Goal: Task Accomplishment & Management: Complete application form

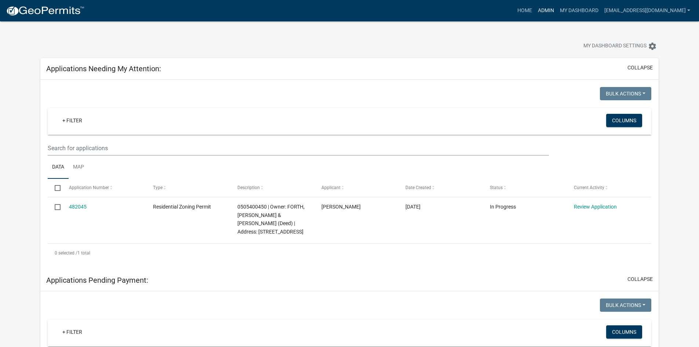
click at [535, 11] on link "Admin" at bounding box center [546, 11] width 22 height 14
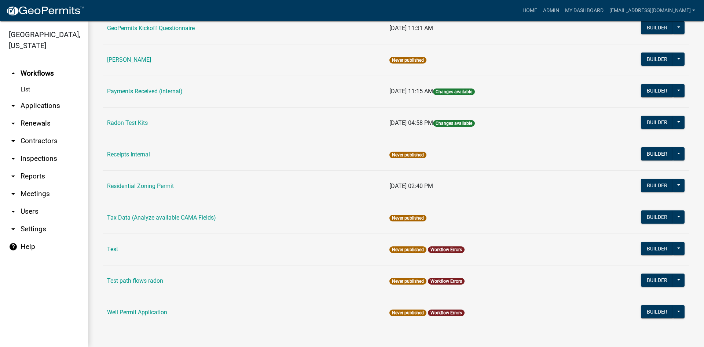
scroll to position [369, 0]
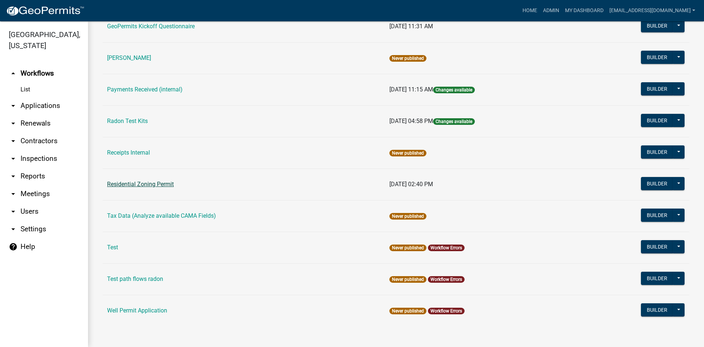
click at [149, 184] on link "Residential Zoning Permit" at bounding box center [140, 183] width 67 height 7
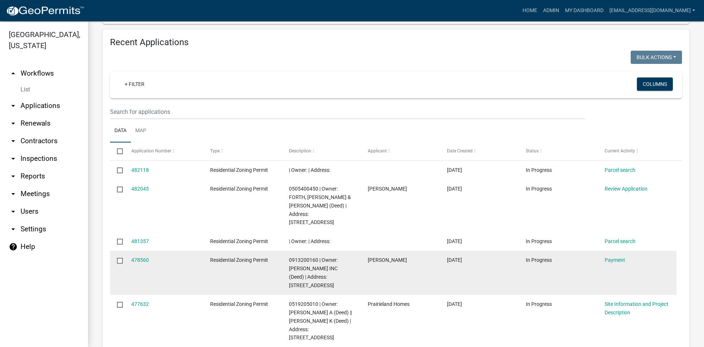
scroll to position [330, 0]
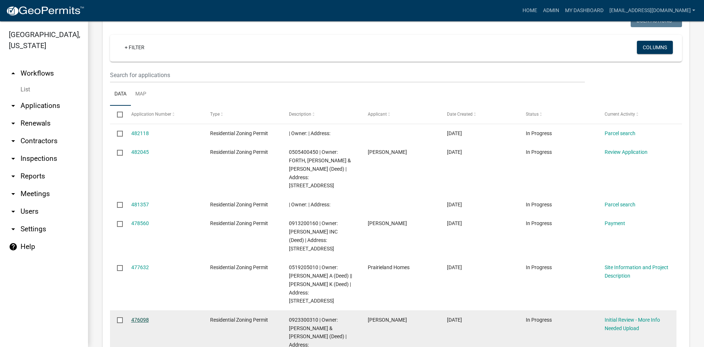
click at [141, 316] on link "476098" at bounding box center [140, 319] width 18 height 6
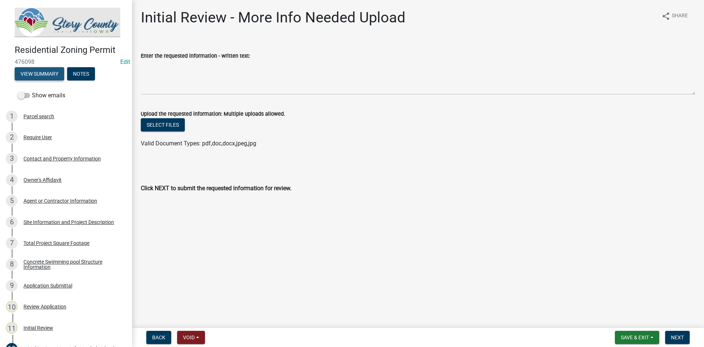
click at [48, 71] on button "View Summary" at bounding box center [40, 73] width 50 height 13
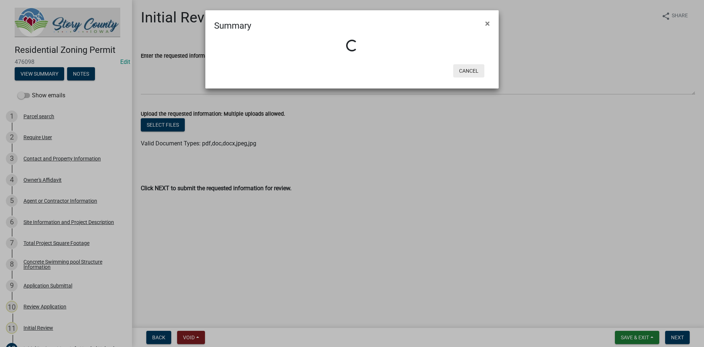
click at [470, 66] on button "Cancel" at bounding box center [468, 70] width 31 height 13
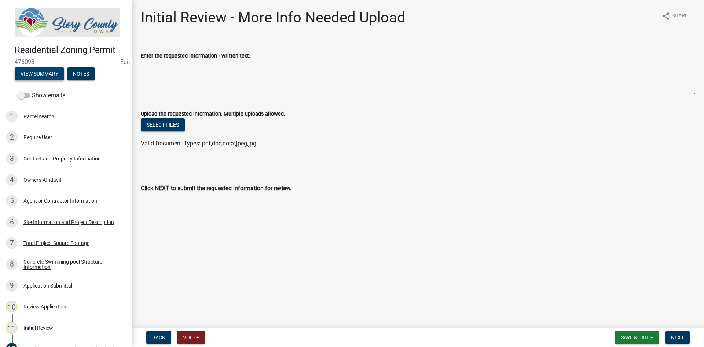
click at [34, 67] on button "View Summary" at bounding box center [40, 73] width 50 height 13
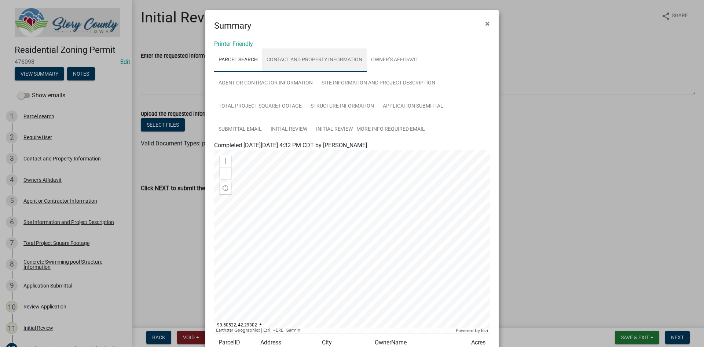
click at [326, 54] on link "Contact and Property Information" at bounding box center [314, 59] width 105 height 23
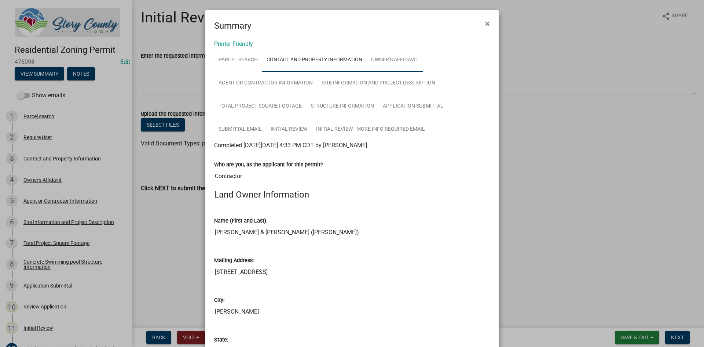
click at [382, 61] on link "Owner's Affidavit" at bounding box center [395, 59] width 56 height 23
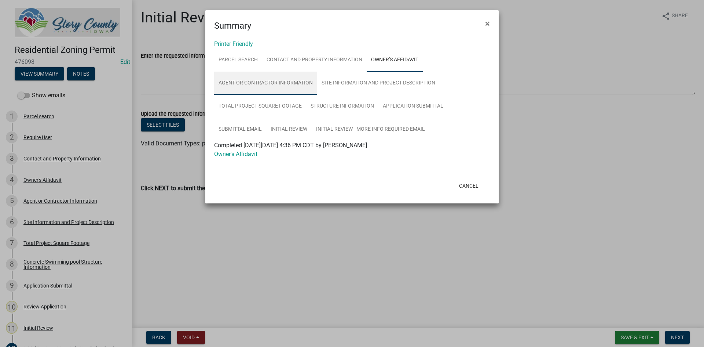
click at [265, 84] on link "Agent or Contractor Information" at bounding box center [265, 83] width 103 height 23
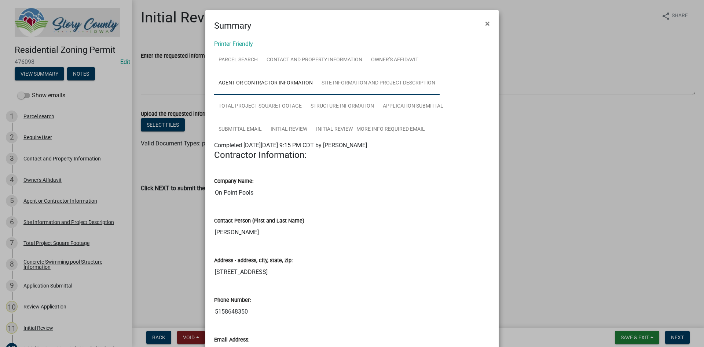
click at [344, 81] on link "Site Information and Project Description" at bounding box center [378, 83] width 122 height 23
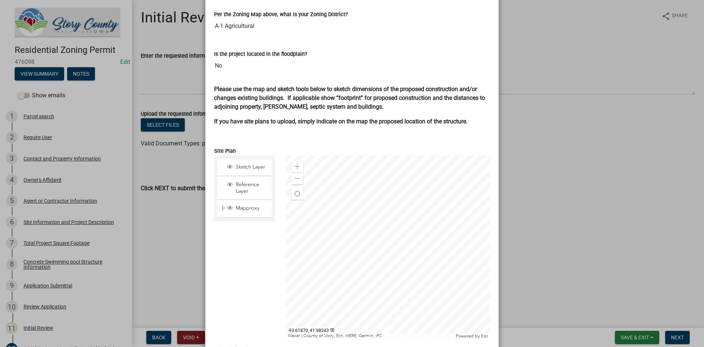
scroll to position [490, 0]
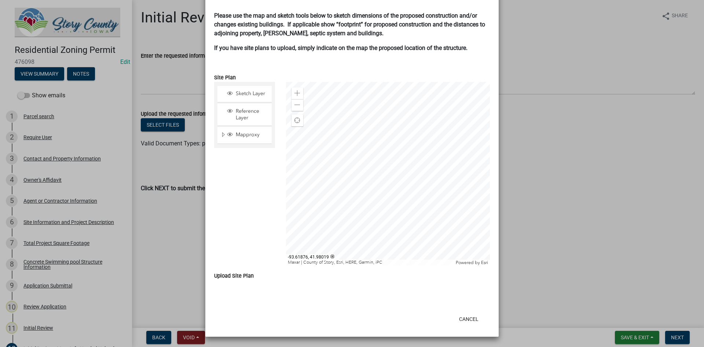
click at [386, 198] on div at bounding box center [388, 173] width 204 height 183
click at [435, 147] on div "Close" at bounding box center [432, 152] width 11 height 10
click at [298, 95] on div "Zoom in" at bounding box center [298, 93] width 12 height 12
click at [383, 139] on div at bounding box center [388, 173] width 204 height 183
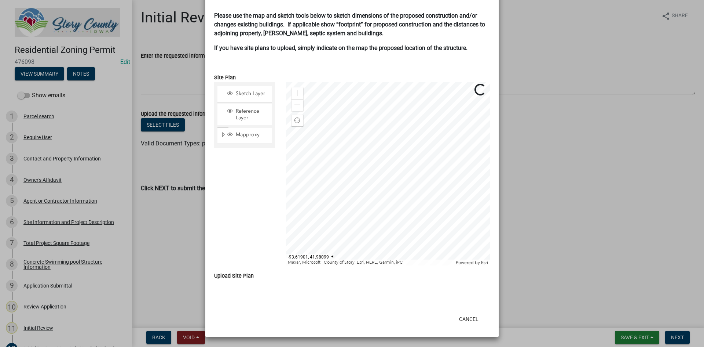
click at [369, 180] on div at bounding box center [388, 173] width 204 height 183
click at [375, 166] on div at bounding box center [388, 173] width 204 height 183
click at [294, 95] on span at bounding box center [297, 93] width 6 height 6
click at [366, 128] on div at bounding box center [388, 173] width 204 height 183
click at [382, 237] on div at bounding box center [388, 173] width 204 height 183
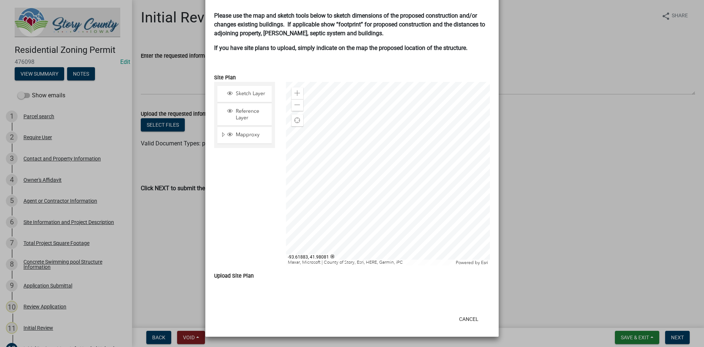
click at [362, 166] on div at bounding box center [388, 173] width 204 height 183
click at [296, 103] on span at bounding box center [297, 105] width 6 height 6
click at [414, 147] on div at bounding box center [388, 173] width 204 height 183
click at [463, 318] on button "Cancel" at bounding box center [468, 318] width 31 height 13
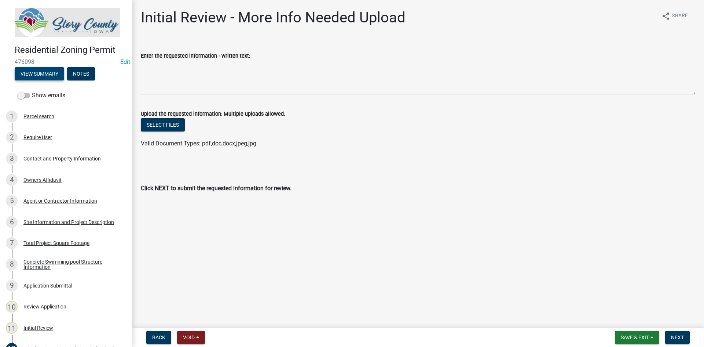
click at [62, 75] on button "View Summary" at bounding box center [40, 73] width 50 height 13
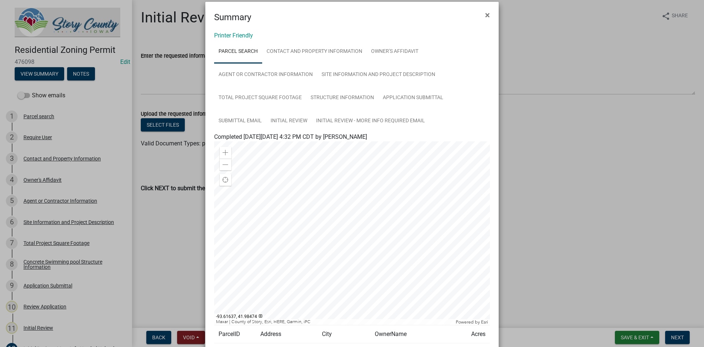
scroll to position [0, 0]
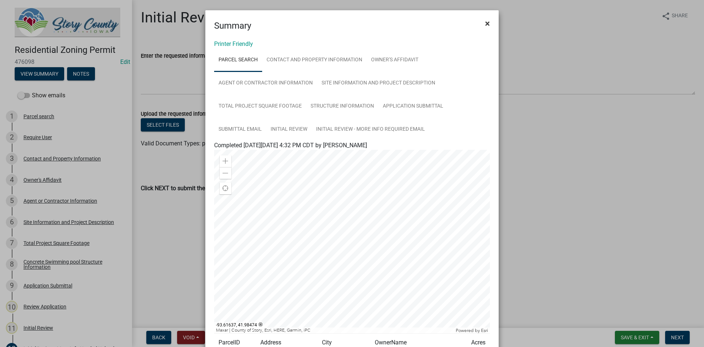
click at [481, 23] on button "×" at bounding box center [487, 23] width 17 height 21
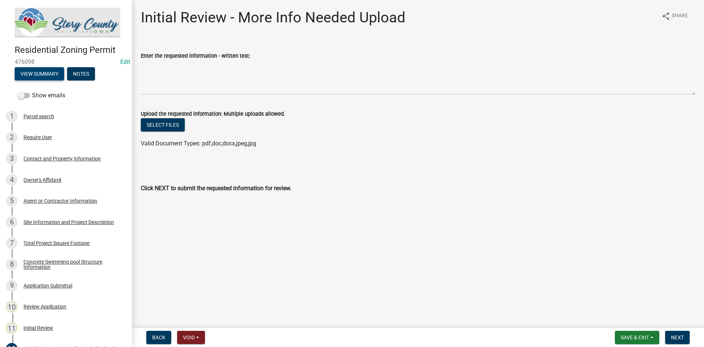
click at [40, 71] on button "View Summary" at bounding box center [40, 73] width 50 height 13
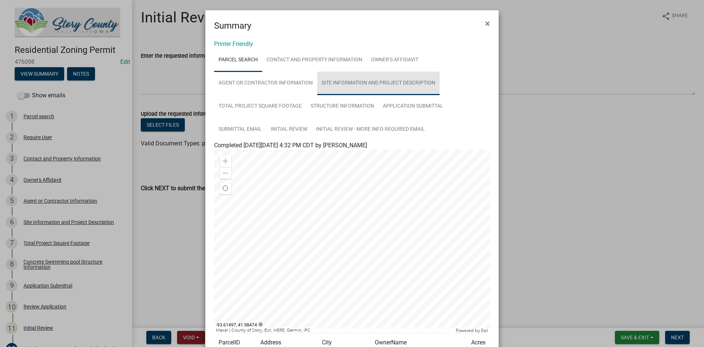
click at [399, 80] on link "Site Information and Project Description" at bounding box center [378, 83] width 122 height 23
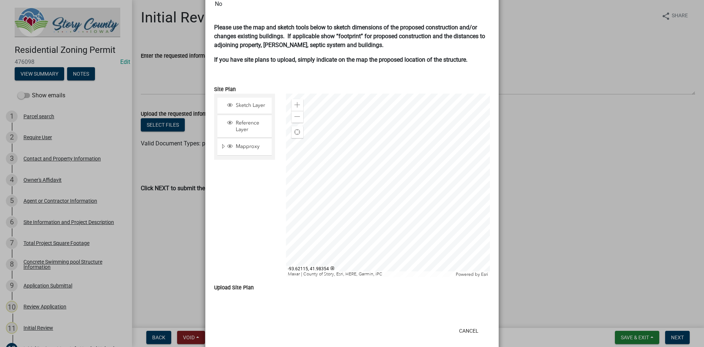
scroll to position [490, 0]
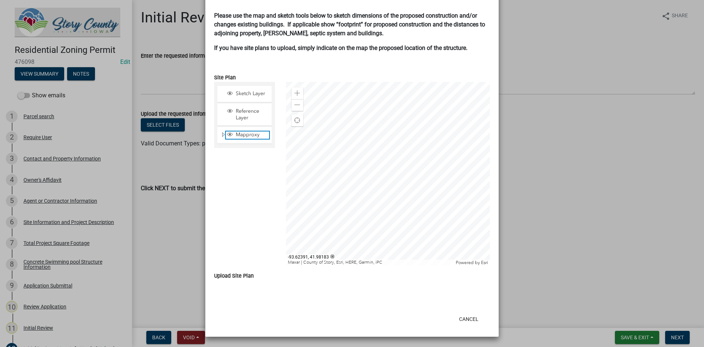
click at [228, 132] on span "Layer List" at bounding box center [230, 134] width 6 height 6
click at [227, 136] on span "Layer List" at bounding box center [230, 134] width 6 height 6
click at [227, 138] on span "Layer List" at bounding box center [230, 134] width 8 height 7
click at [230, 111] on span "Layer List" at bounding box center [230, 111] width 6 height 6
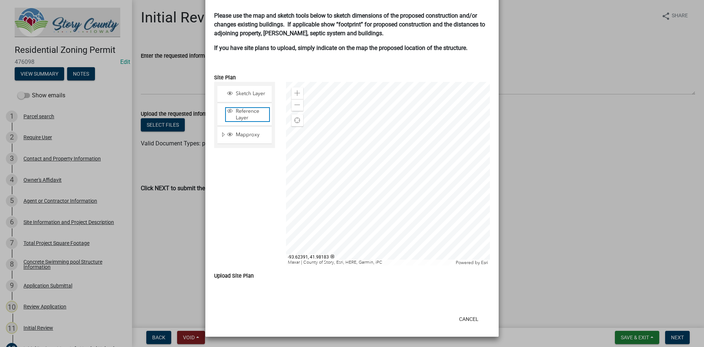
click at [230, 112] on span "Layer List" at bounding box center [230, 111] width 6 height 6
click at [230, 93] on span "Layer List" at bounding box center [230, 93] width 6 height 6
click at [230, 94] on span "Layer List" at bounding box center [230, 93] width 6 height 6
click at [296, 120] on span "Find my location" at bounding box center [297, 120] width 6 height 6
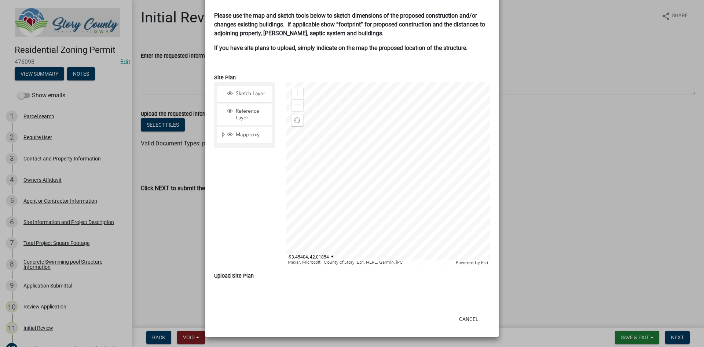
click at [415, 155] on div at bounding box center [388, 173] width 204 height 183
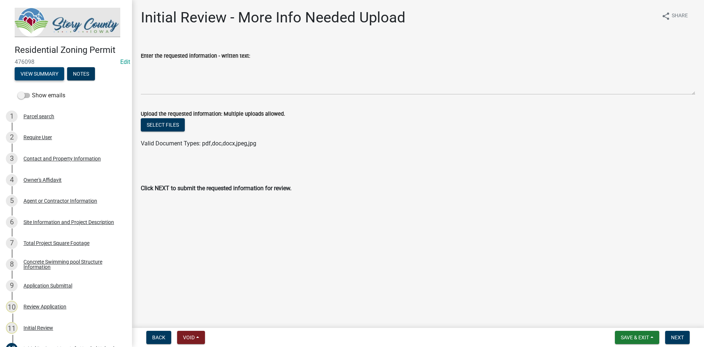
click at [39, 67] on button "View Summary" at bounding box center [40, 73] width 50 height 13
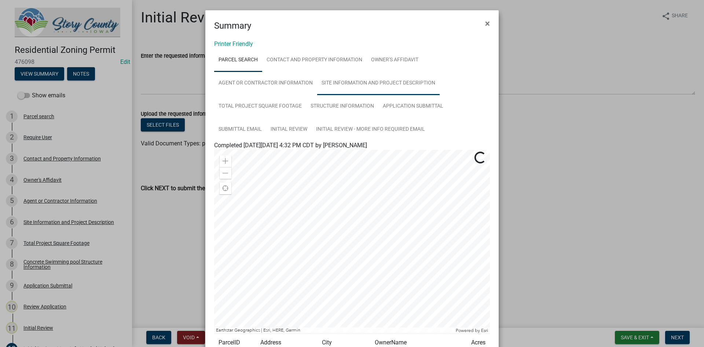
click at [363, 84] on link "Site Information and Project Description" at bounding box center [378, 83] width 122 height 23
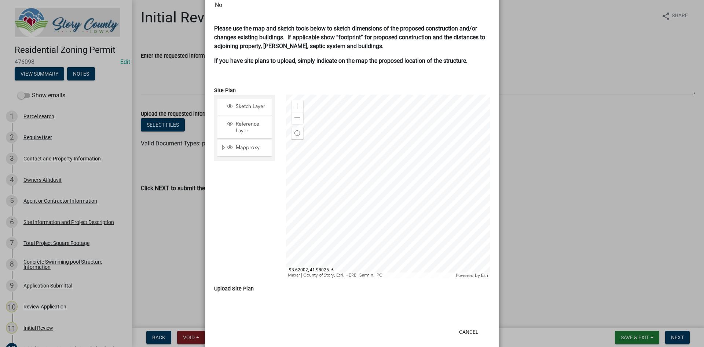
scroll to position [490, 0]
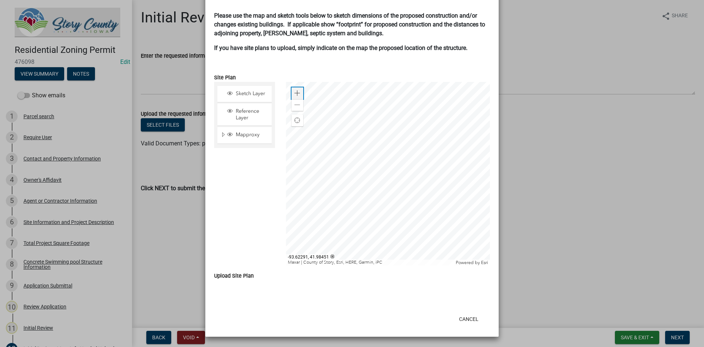
click at [294, 91] on span at bounding box center [297, 93] width 6 height 6
click at [371, 144] on div at bounding box center [388, 173] width 204 height 183
click at [292, 107] on div "Zoom out" at bounding box center [298, 105] width 12 height 12
click at [292, 102] on div "Zoom out" at bounding box center [298, 105] width 12 height 12
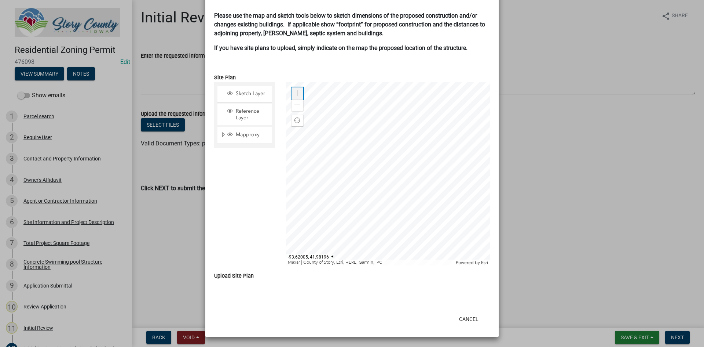
click at [294, 91] on span at bounding box center [297, 93] width 6 height 6
click at [416, 201] on div at bounding box center [388, 173] width 204 height 183
click at [292, 106] on div "Zoom out" at bounding box center [298, 105] width 12 height 12
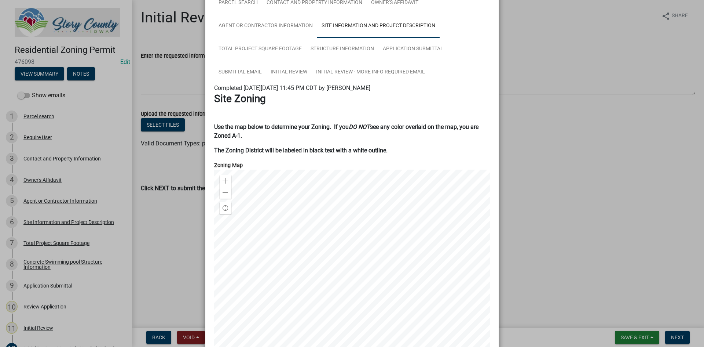
scroll to position [0, 0]
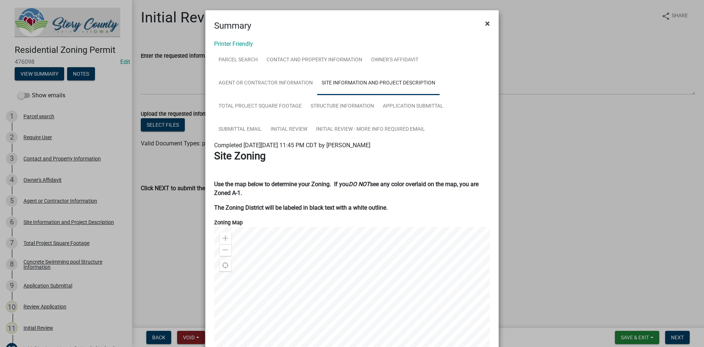
click at [490, 21] on button "×" at bounding box center [487, 23] width 17 height 21
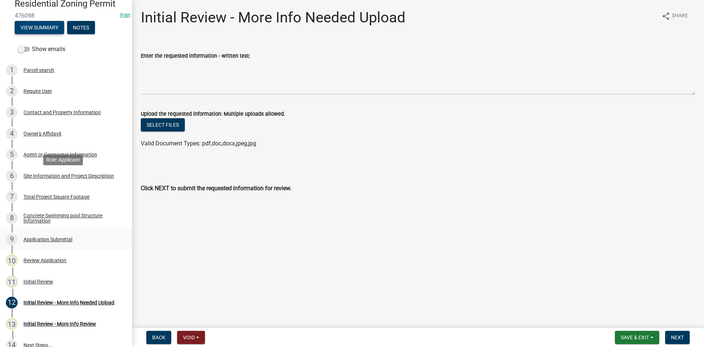
scroll to position [105, 0]
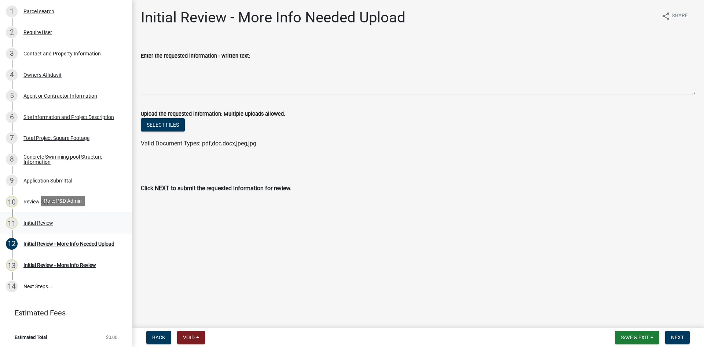
click at [41, 220] on div "Initial Review" at bounding box center [38, 222] width 30 height 5
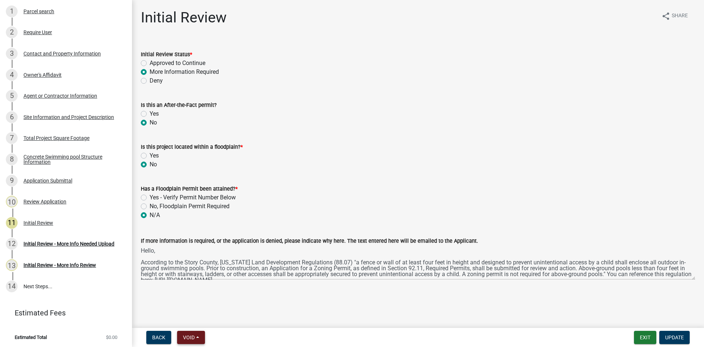
click at [193, 332] on button "Void" at bounding box center [191, 336] width 28 height 13
click at [193, 314] on button "Void" at bounding box center [206, 318] width 59 height 18
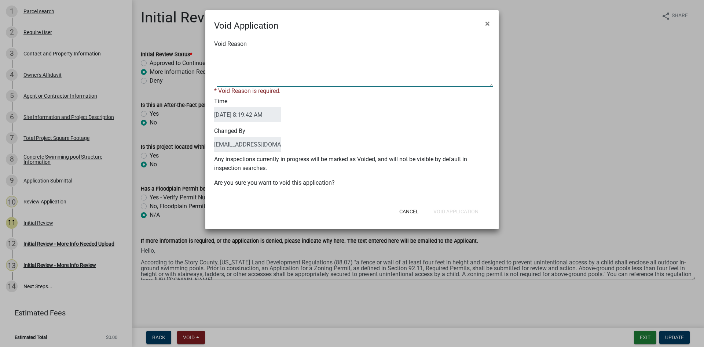
click at [248, 57] on textarea "Void Reason" at bounding box center [355, 68] width 276 height 37
type textarea "Reapplied w/ fence"
click at [464, 211] on div "Cancel Void Application" at bounding box center [399, 211] width 181 height 19
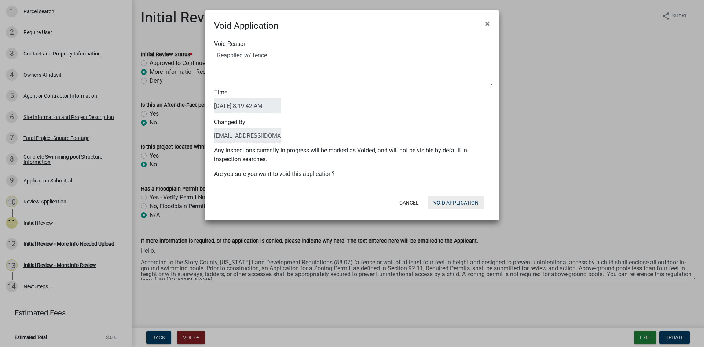
click at [473, 200] on button "Void Application" at bounding box center [456, 202] width 57 height 13
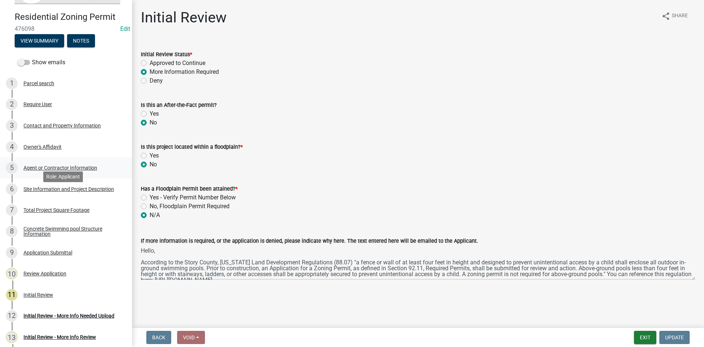
scroll to position [0, 0]
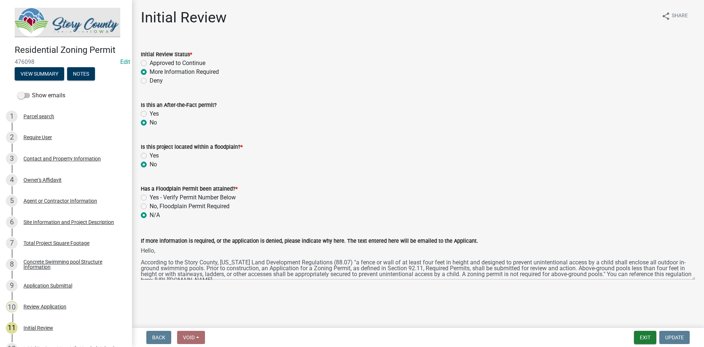
click at [95, 26] on img at bounding box center [68, 22] width 106 height 29
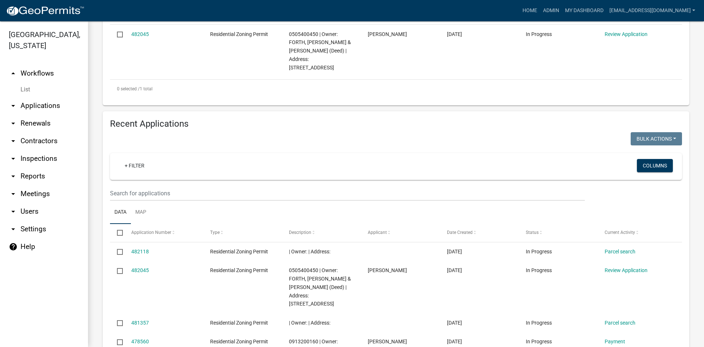
scroll to position [147, 0]
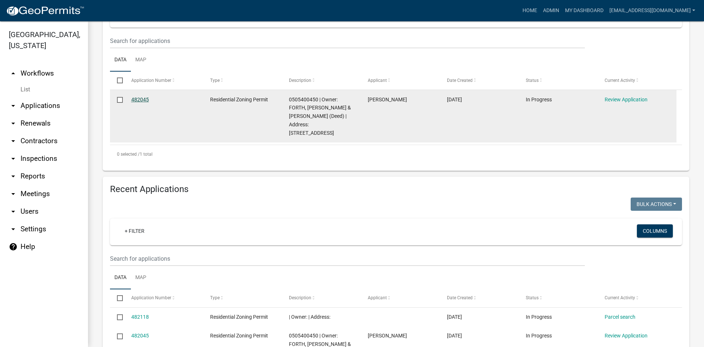
click at [141, 100] on link "482045" at bounding box center [140, 99] width 18 height 6
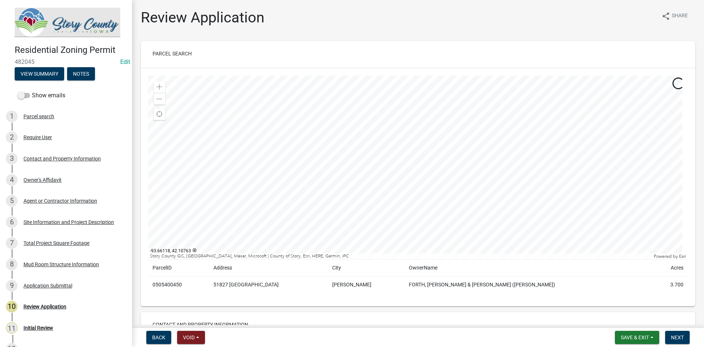
click at [478, 165] on div at bounding box center [418, 167] width 540 height 183
click at [397, 172] on div at bounding box center [418, 167] width 540 height 183
click at [456, 153] on div at bounding box center [418, 167] width 540 height 183
click at [420, 173] on div at bounding box center [418, 167] width 540 height 183
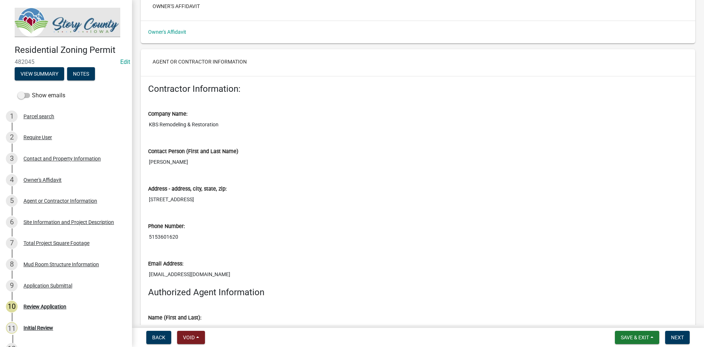
scroll to position [1100, 0]
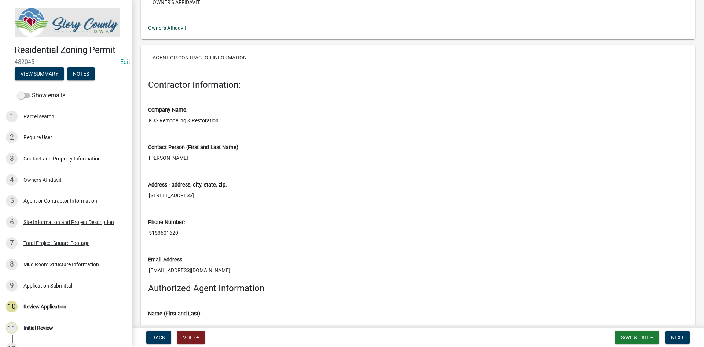
click at [184, 31] on link "Owner's Affidavit" at bounding box center [167, 28] width 38 height 6
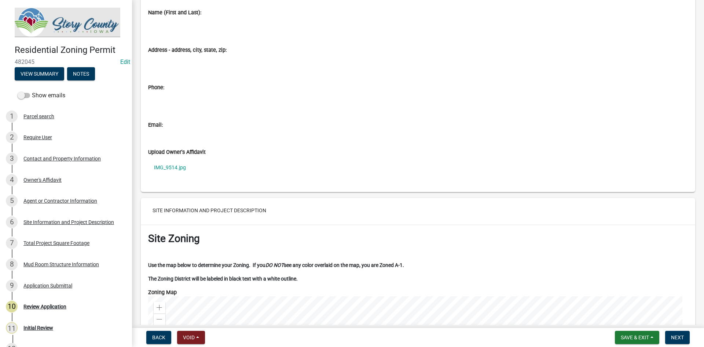
scroll to position [1393, 0]
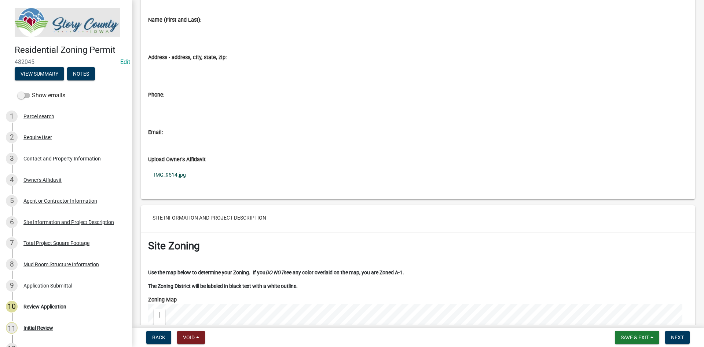
click at [186, 177] on link "IMG_9514.jpg" at bounding box center [418, 174] width 540 height 17
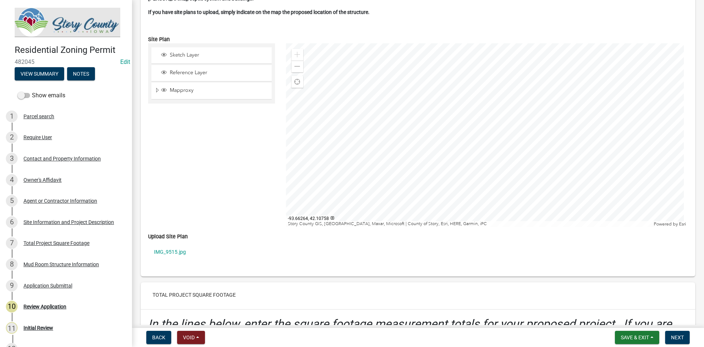
scroll to position [1980, 0]
click at [165, 250] on link "IMG_9515.jpg" at bounding box center [418, 250] width 540 height 17
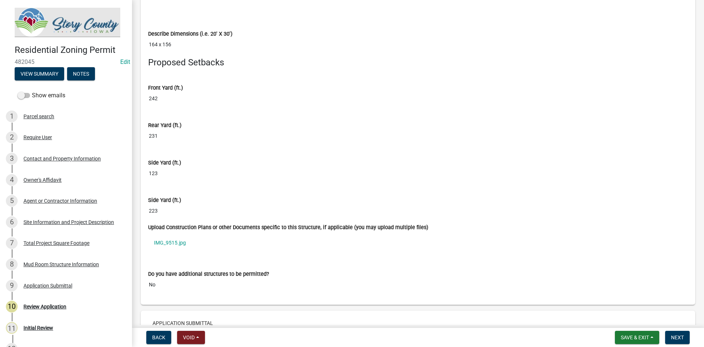
scroll to position [4473, 0]
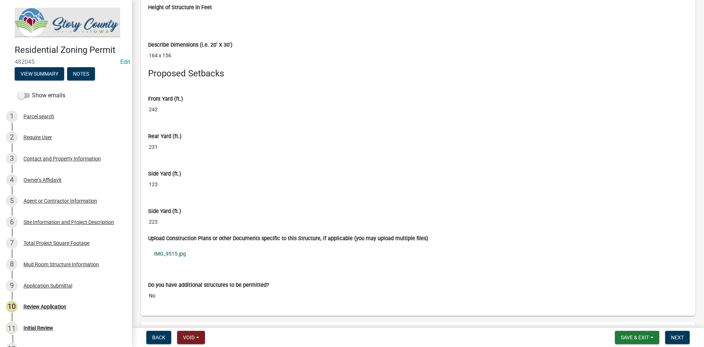
click at [183, 256] on link "IMG_9515.jpg" at bounding box center [418, 253] width 540 height 17
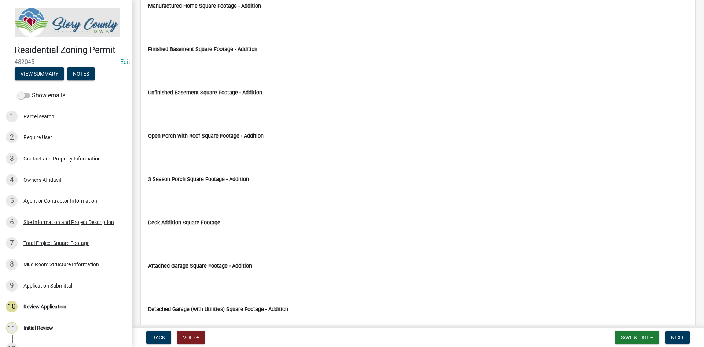
scroll to position [3130, 0]
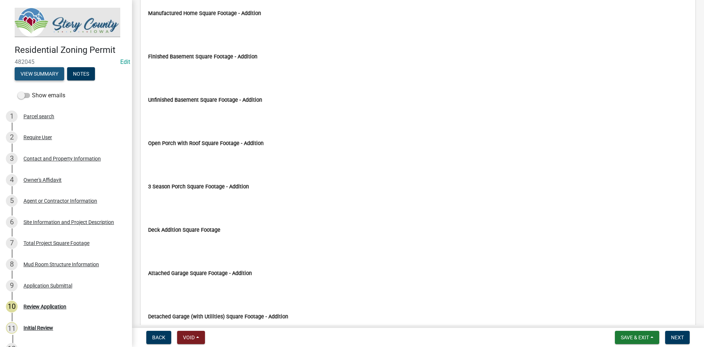
click at [57, 71] on button "View Summary" at bounding box center [40, 73] width 50 height 13
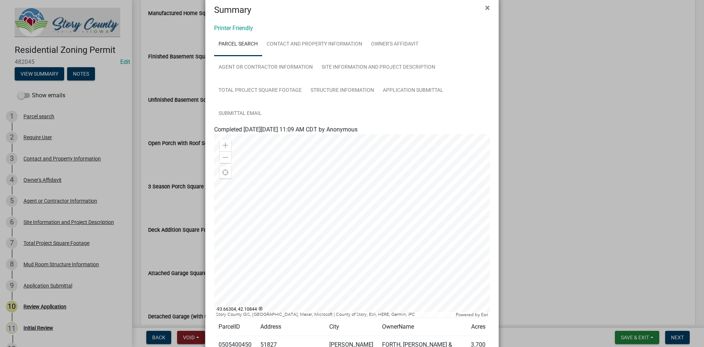
scroll to position [0, 0]
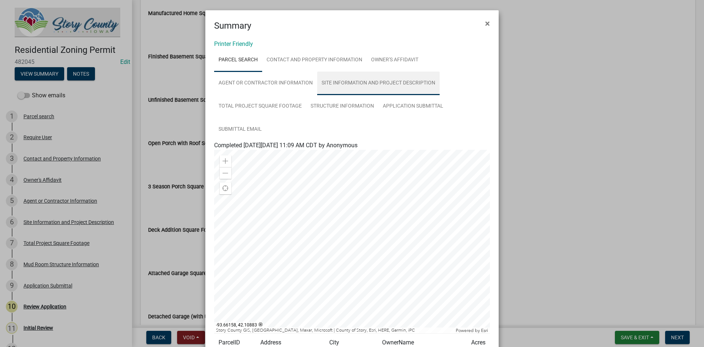
click at [367, 85] on link "Site Information and Project Description" at bounding box center [378, 83] width 122 height 23
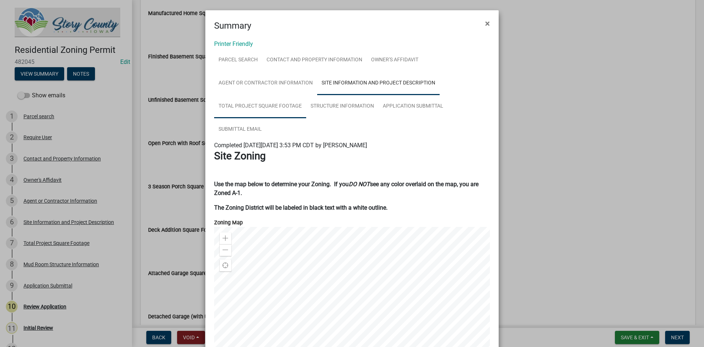
click at [280, 105] on link "Total Project Square Footage" at bounding box center [260, 106] width 92 height 23
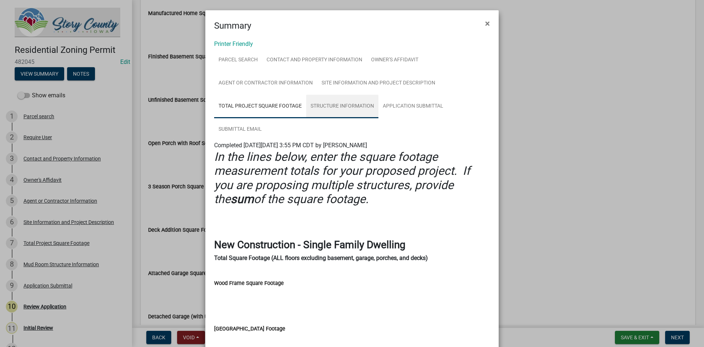
click at [333, 105] on link "Structure Information" at bounding box center [342, 106] width 72 height 23
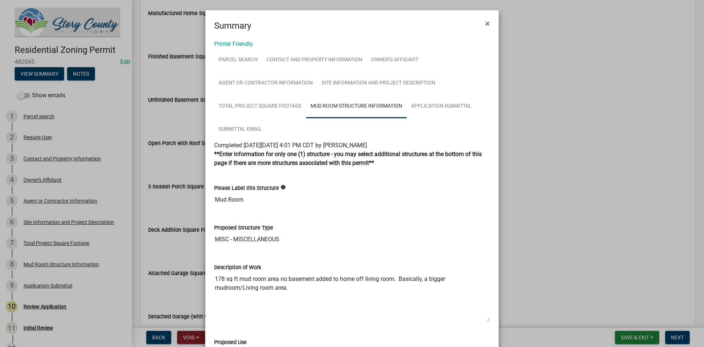
click at [482, 102] on ul "Parcel search Contact and Property Information Owner's Affidavit Agent or Contr…" at bounding box center [352, 94] width 276 height 92
click at [516, 102] on ngb-modal-window "Summary × Printer Friendly Parcel search Contact and Property Information Owner…" at bounding box center [352, 173] width 704 height 347
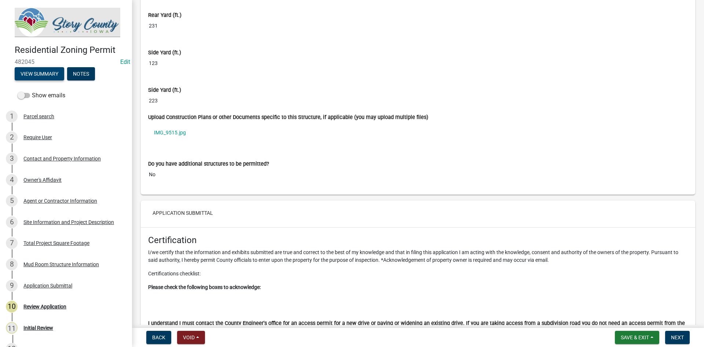
scroll to position [4707, 0]
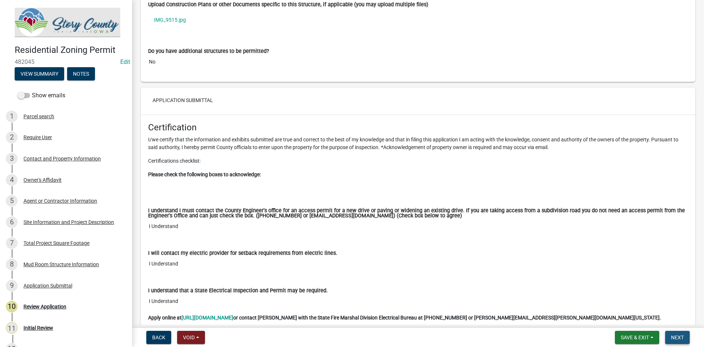
click at [673, 335] on span "Next" at bounding box center [677, 337] width 13 height 6
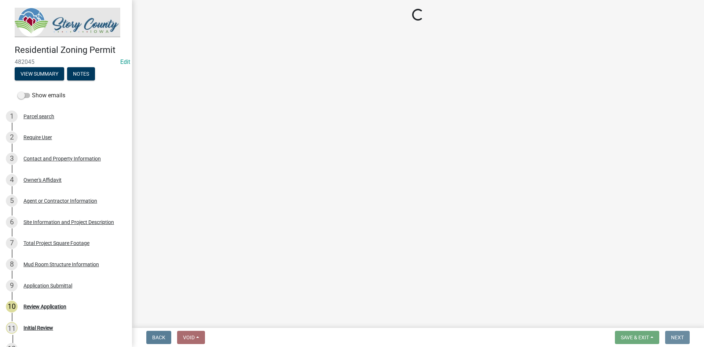
scroll to position [0, 0]
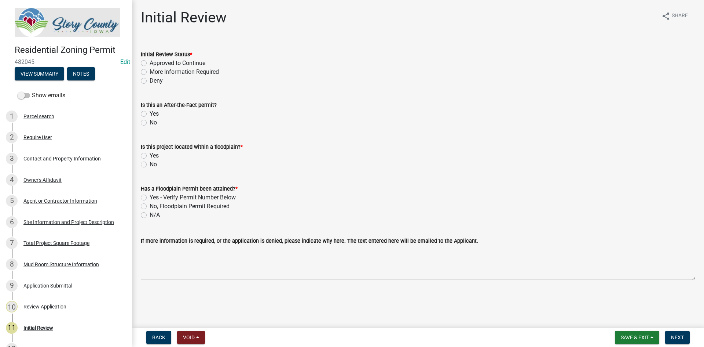
click at [150, 62] on label "Approved to Continue" at bounding box center [178, 63] width 56 height 9
click at [150, 62] on input "Approved to Continue" at bounding box center [152, 61] width 5 height 5
radio input "true"
click at [150, 123] on label "No" at bounding box center [153, 122] width 7 height 9
click at [150, 123] on input "No" at bounding box center [152, 120] width 5 height 5
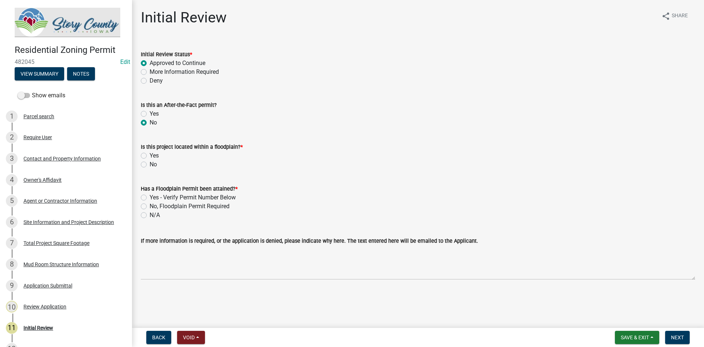
radio input "true"
click at [147, 167] on div "No" at bounding box center [418, 164] width 554 height 9
click at [147, 164] on div "No" at bounding box center [418, 164] width 554 height 9
click at [150, 163] on label "No" at bounding box center [153, 164] width 7 height 9
click at [150, 163] on input "No" at bounding box center [152, 162] width 5 height 5
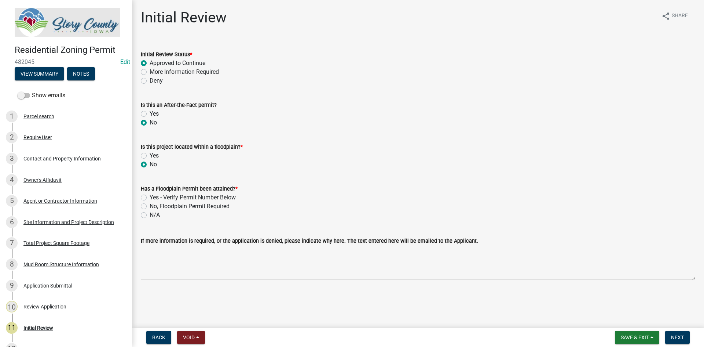
radio input "true"
click at [151, 215] on label "N/A" at bounding box center [155, 214] width 10 height 9
click at [151, 215] on input "N/A" at bounding box center [152, 212] width 5 height 5
radio input "true"
click at [674, 342] on button "Next" at bounding box center [677, 336] width 25 height 13
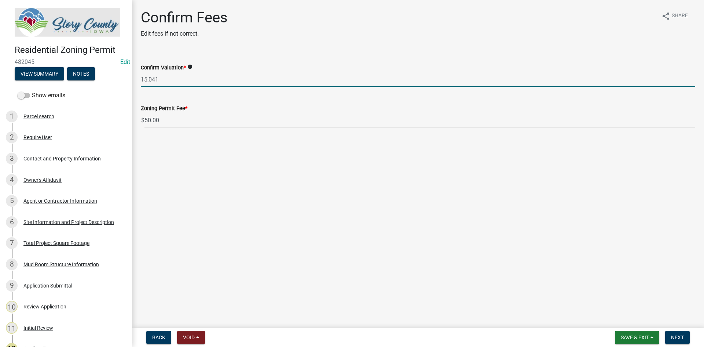
click at [166, 80] on input "15,041" at bounding box center [418, 79] width 554 height 15
click at [194, 66] on div "Confirm Valuation * info" at bounding box center [418, 67] width 554 height 9
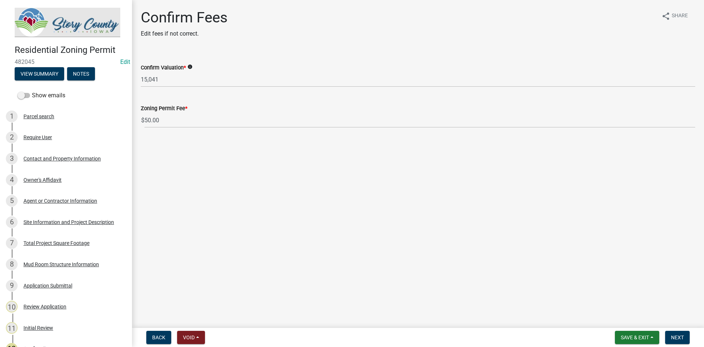
click at [189, 65] on icon "info" at bounding box center [189, 66] width 5 height 5
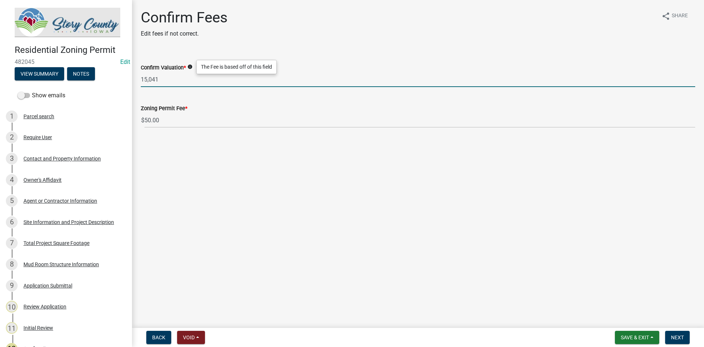
click at [186, 80] on input "15,041" at bounding box center [418, 79] width 554 height 15
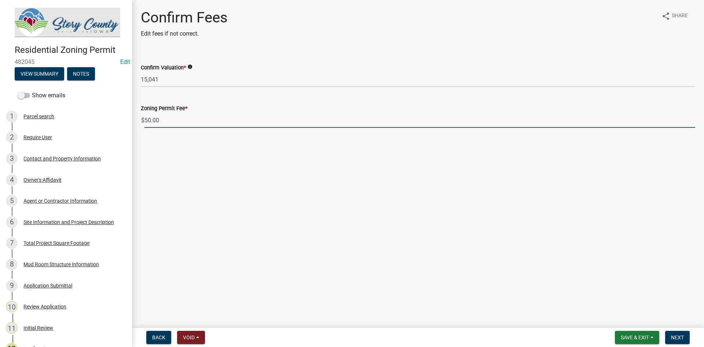
click at [193, 118] on input "50.00" at bounding box center [419, 120] width 551 height 15
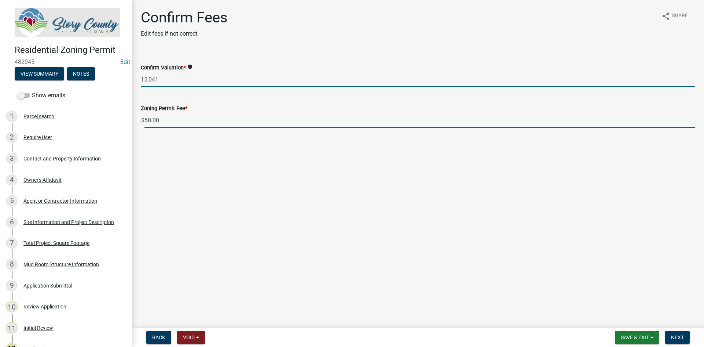
click at [277, 74] on input "15,041" at bounding box center [418, 79] width 554 height 15
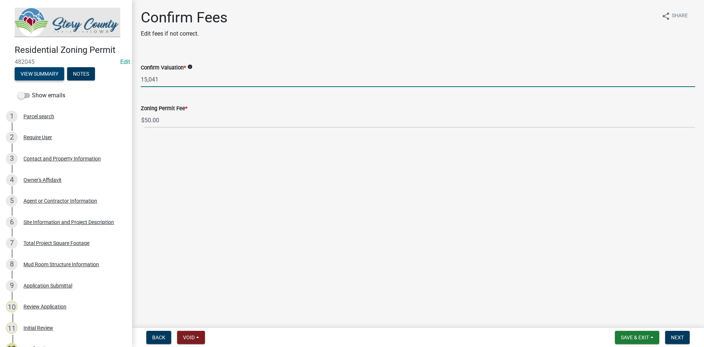
click at [25, 73] on button "View Summary" at bounding box center [40, 73] width 50 height 13
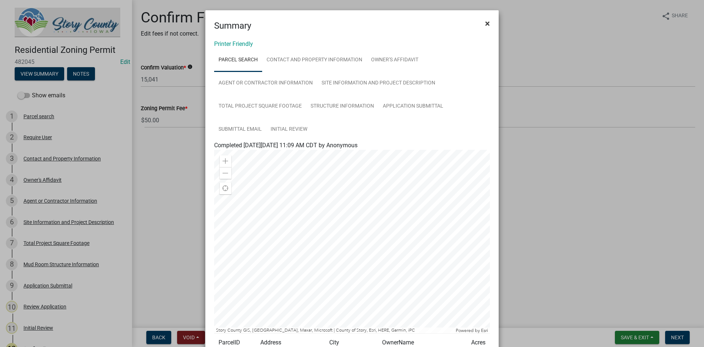
click at [485, 22] on span "×" at bounding box center [487, 23] width 5 height 10
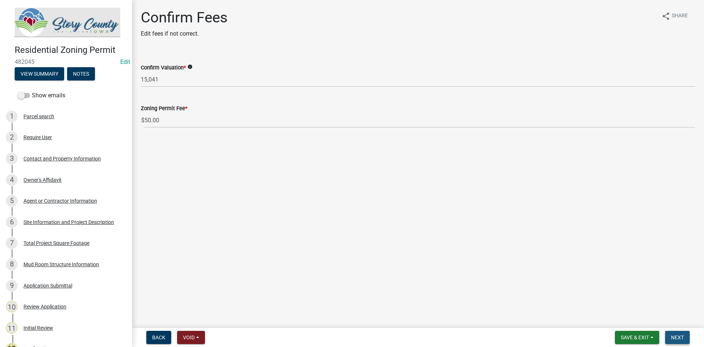
click at [684, 337] on button "Next" at bounding box center [677, 336] width 25 height 13
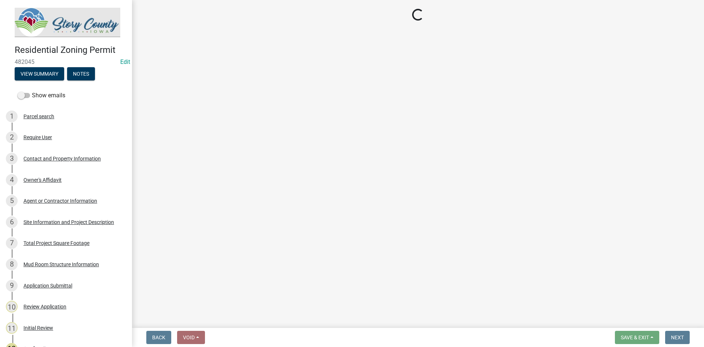
select select "3: 3"
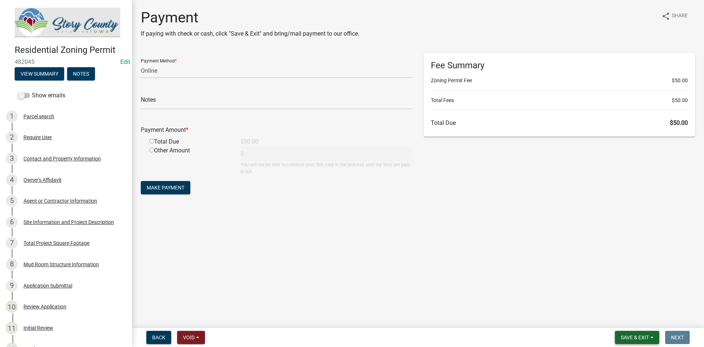
click at [649, 333] on button "Save & Exit" at bounding box center [637, 336] width 44 height 13
click at [632, 317] on button "Save & Exit" at bounding box center [630, 318] width 59 height 18
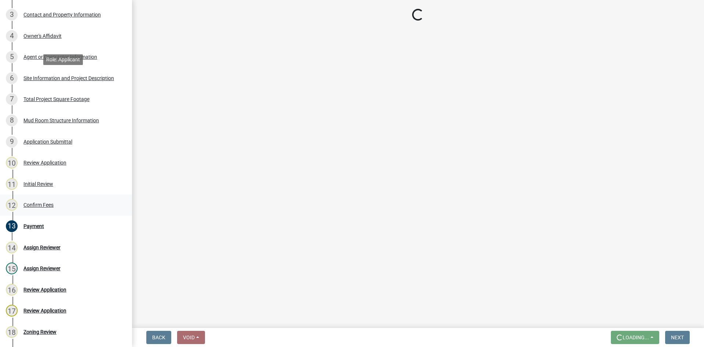
scroll to position [147, 0]
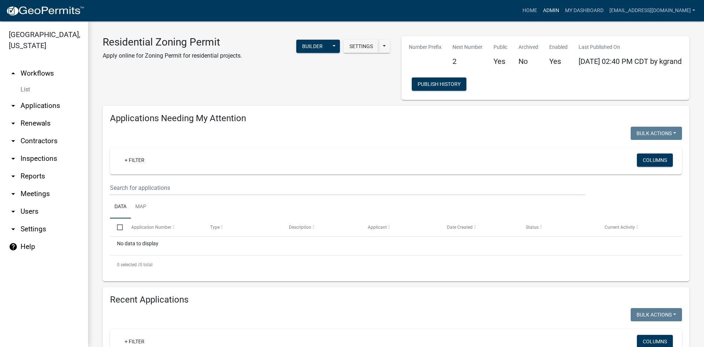
click at [542, 6] on link "Admin" at bounding box center [551, 11] width 22 height 14
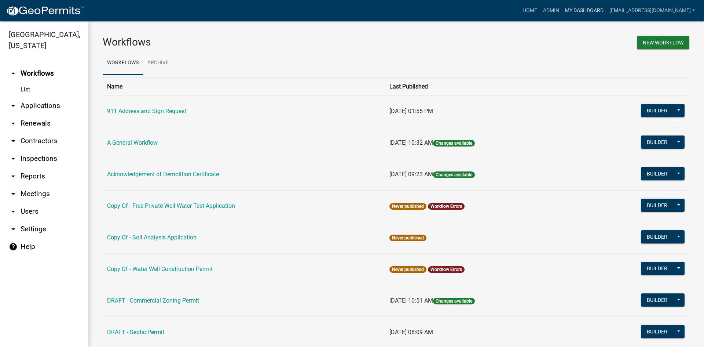
click at [564, 10] on link "My Dashboard" at bounding box center [584, 11] width 44 height 14
